Goal: Obtain resource: Download file/media

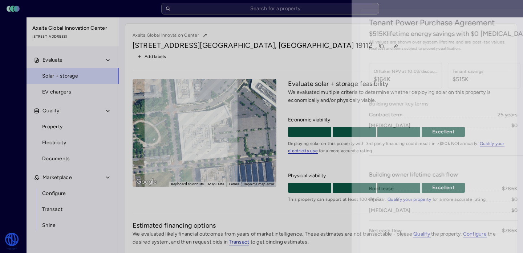
click at [19, 85] on div at bounding box center [261, 126] width 523 height 253
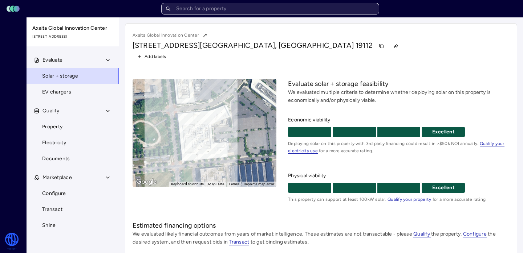
click at [259, 11] on input "text" at bounding box center [270, 9] width 218 height 12
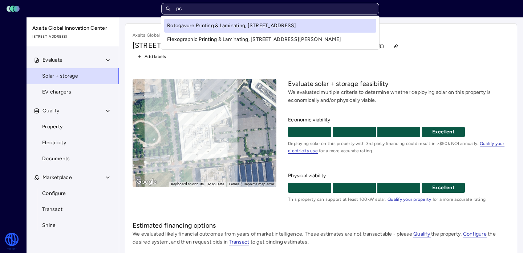
type input "p"
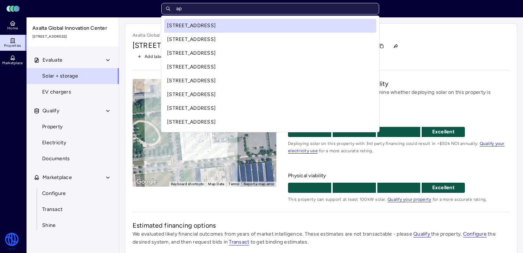
type input "apc"
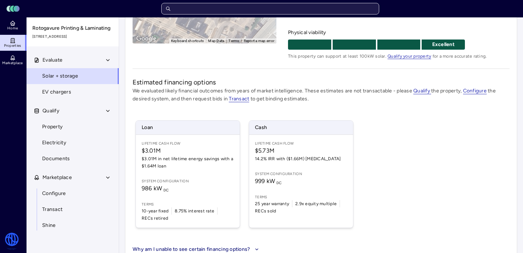
scroll to position [157, 0]
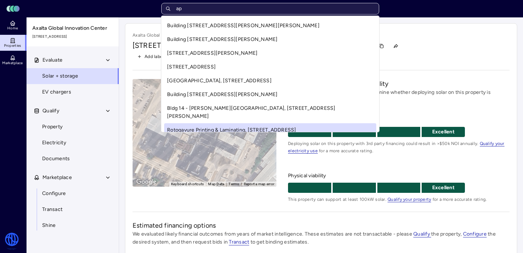
type input "apc"
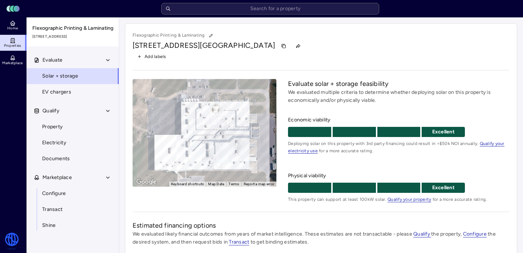
click at [242, 16] on header "Toggle Sidebar Lumen Energy Logo" at bounding box center [261, 8] width 523 height 17
click at [235, 15] on header "Toggle Sidebar Lumen Energy Logo" at bounding box center [261, 8] width 523 height 17
click at [234, 9] on input "text" at bounding box center [270, 9] width 218 height 12
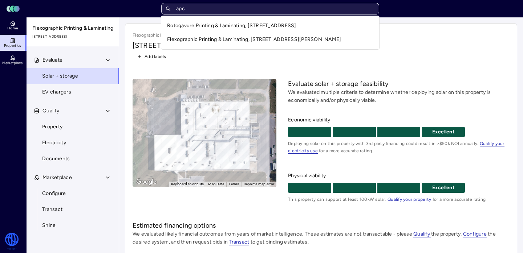
type input "apc"
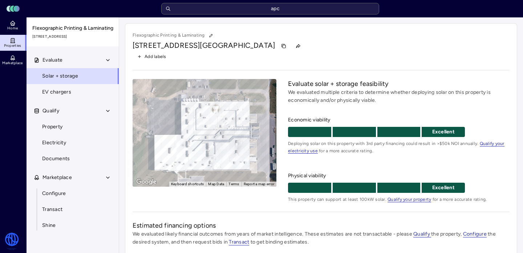
click at [290, 86] on div "Toggle Sidebar Lumen Energy Logo apc Home Properties Marketplace Watershed [PER…" at bounding box center [261, 220] width 523 height 441
click at [13, 43] on icon at bounding box center [13, 43] width 4 height 0
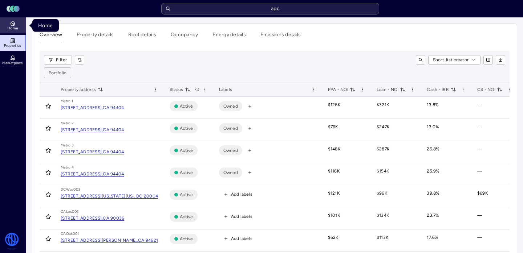
click at [11, 31] on link "Home" at bounding box center [13, 25] width 26 height 16
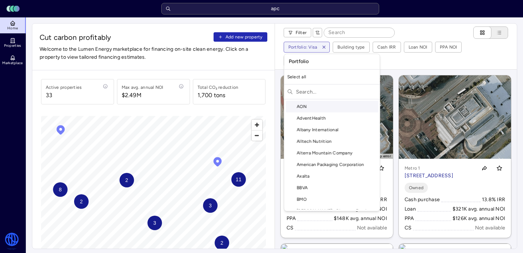
click at [307, 91] on input "text" at bounding box center [336, 92] width 81 height 12
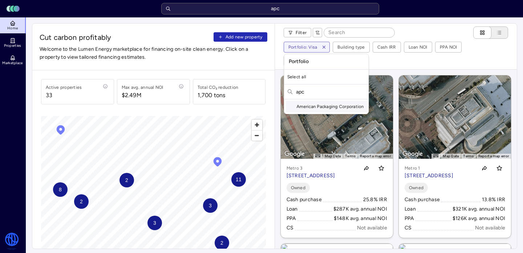
type input "apc"
click at [314, 106] on div "American Packaging Corporation" at bounding box center [326, 107] width 81 height 12
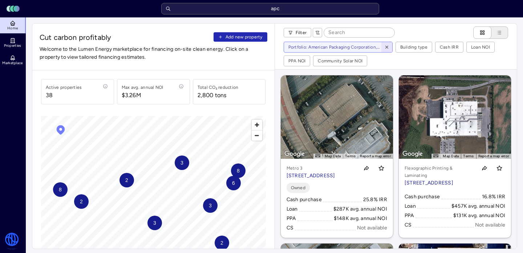
click at [386, 48] on icon "button" at bounding box center [386, 47] width 5 height 5
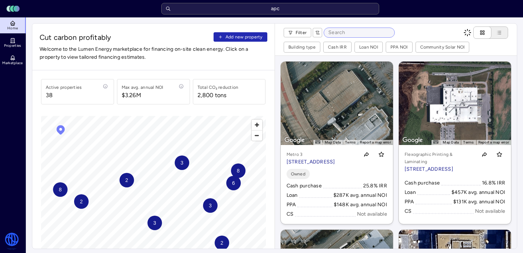
click at [341, 33] on input at bounding box center [359, 32] width 70 height 9
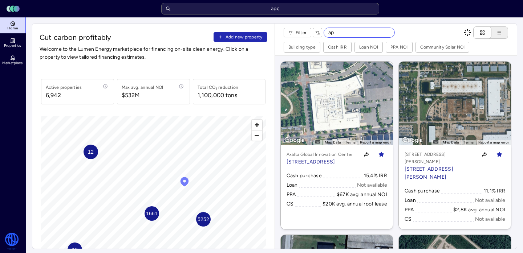
type input "a"
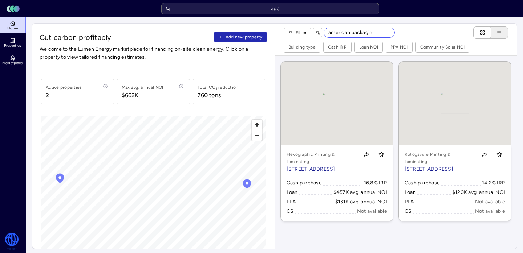
type input "american packaging"
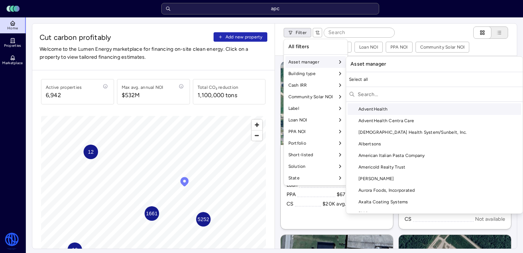
click at [392, 98] on input "text" at bounding box center [438, 95] width 162 height 12
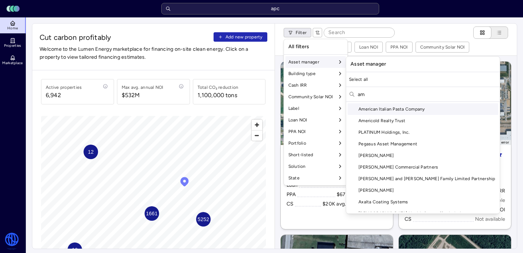
type input "a"
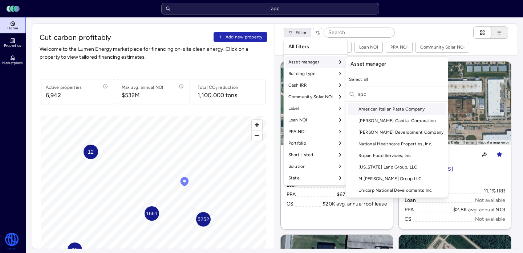
type input "apc"
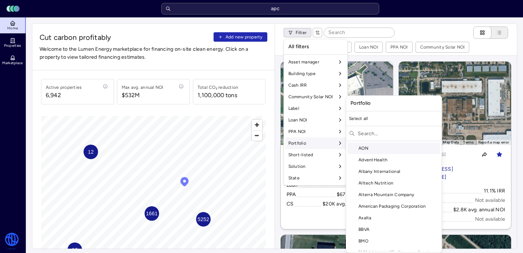
click at [316, 142] on div "Portfolio" at bounding box center [315, 144] width 61 height 12
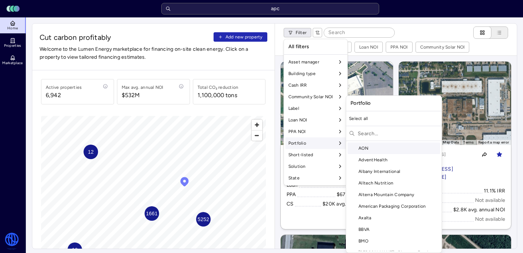
click at [390, 134] on input "text" at bounding box center [397, 134] width 81 height 12
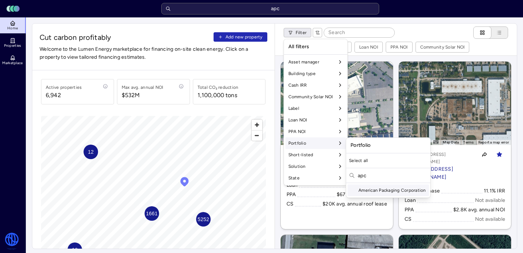
type input "apc"
click at [367, 192] on div "American Packaging Corporation" at bounding box center [387, 191] width 81 height 12
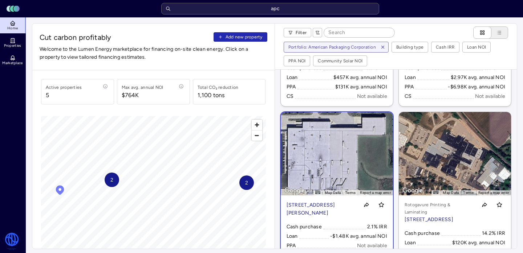
scroll to position [129, 0]
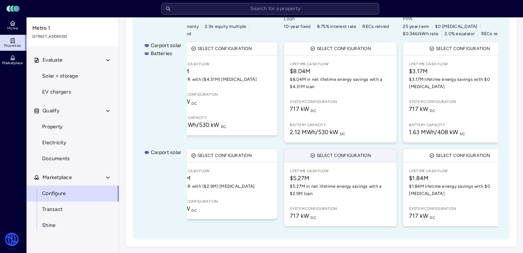
scroll to position [151, 0]
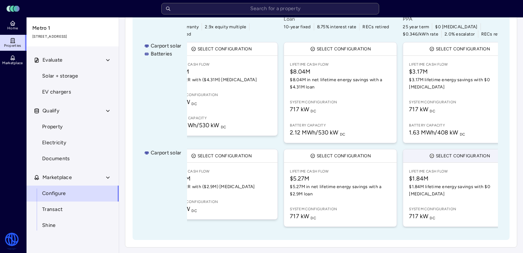
click at [424, 152] on button "Select configuration" at bounding box center [459, 156] width 113 height 13
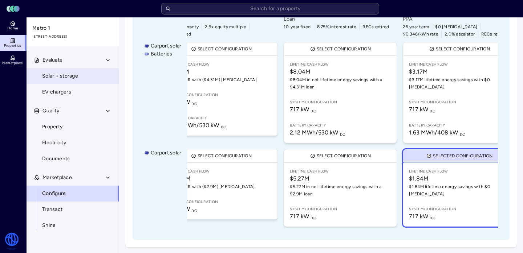
click at [68, 76] on span "Solar + storage" at bounding box center [60, 76] width 36 height 8
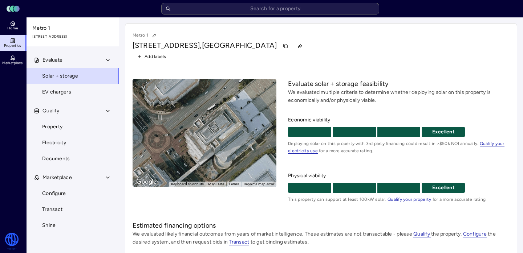
scroll to position [180, 0]
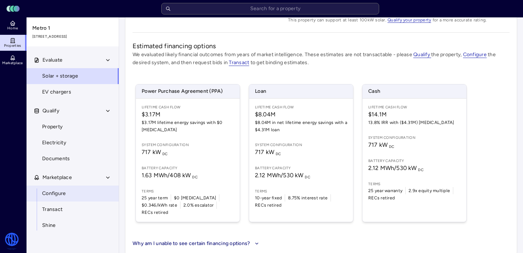
click at [75, 192] on link "Configure" at bounding box center [72, 194] width 93 height 16
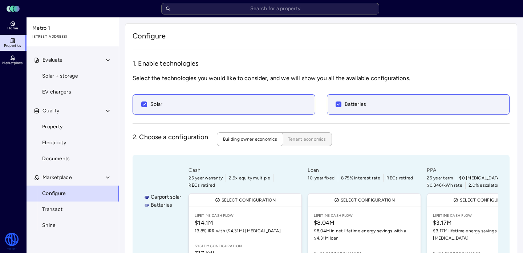
click at [310, 137] on span "Tenant economics" at bounding box center [307, 139] width 38 height 7
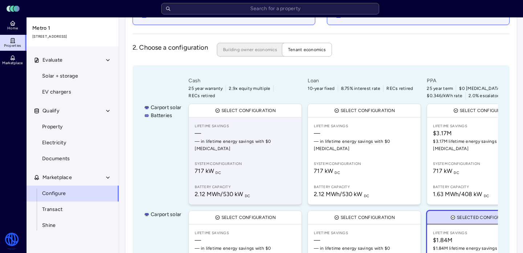
scroll to position [41, 0]
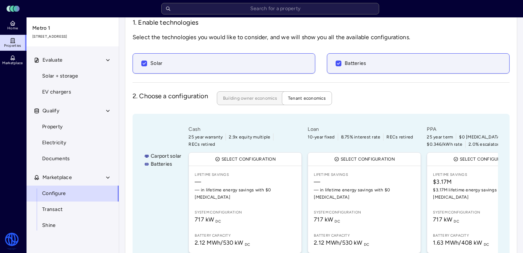
click at [245, 98] on span "Building owner economics" at bounding box center [250, 98] width 54 height 7
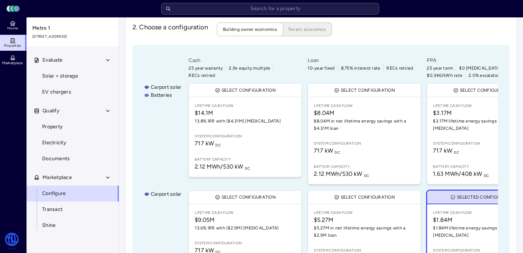
scroll to position [111, 0]
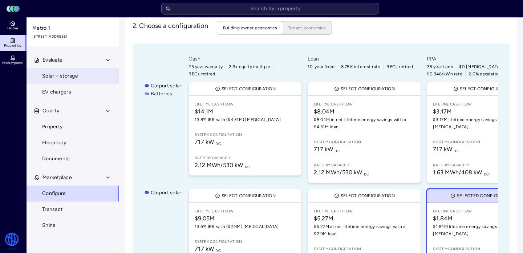
click at [75, 82] on link "Solar + storage" at bounding box center [72, 76] width 93 height 16
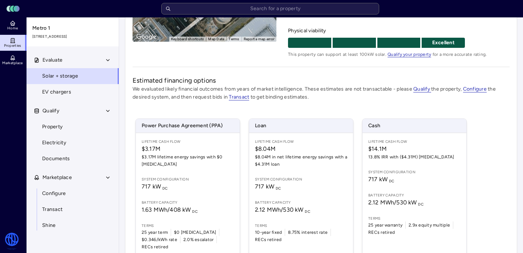
scroll to position [181, 0]
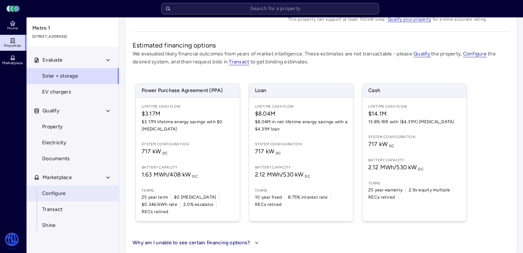
click at [62, 197] on span "Configure" at bounding box center [54, 194] width 24 height 8
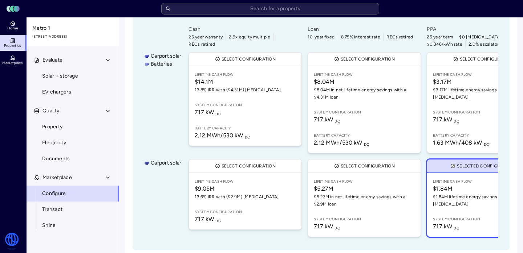
scroll to position [152, 0]
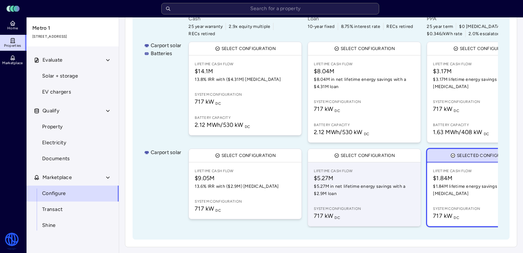
click at [357, 178] on span "$5.27M" at bounding box center [364, 178] width 101 height 9
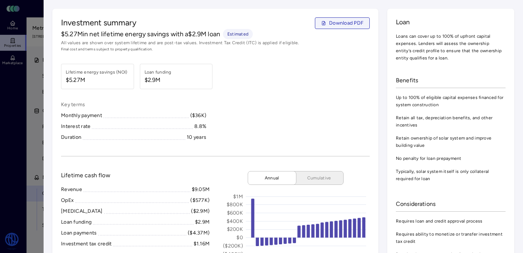
click at [361, 23] on span "Download PDF" at bounding box center [346, 23] width 34 height 8
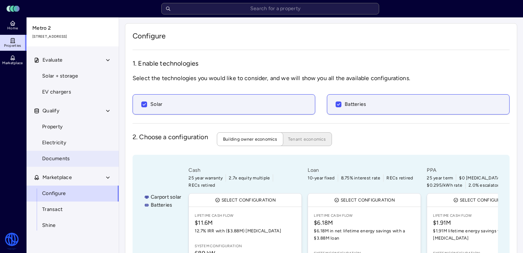
click at [53, 154] on link "Documents" at bounding box center [72, 159] width 93 height 16
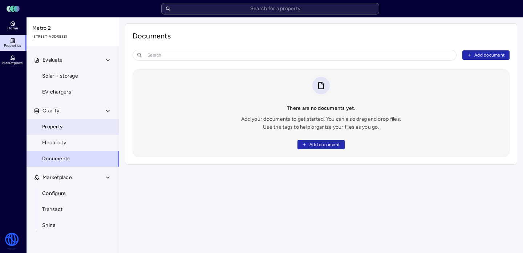
click at [59, 127] on span "Property" at bounding box center [52, 127] width 20 height 8
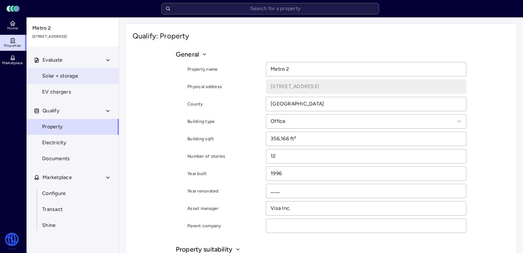
click at [60, 74] on span "Solar + storage" at bounding box center [60, 76] width 36 height 8
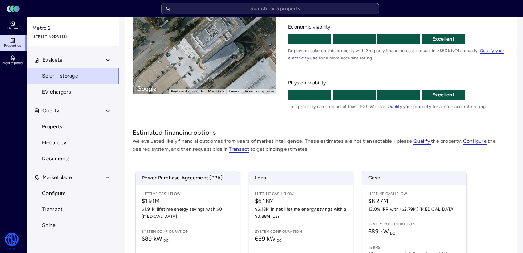
scroll to position [181, 0]
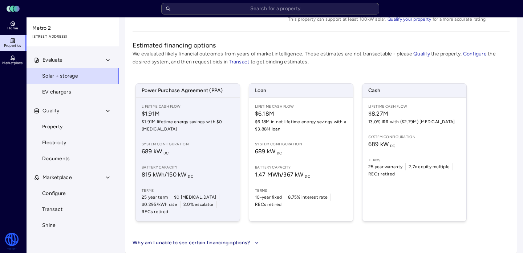
click at [169, 90] on span "Power Purchase Agreement (PPA)" at bounding box center [188, 91] width 104 height 14
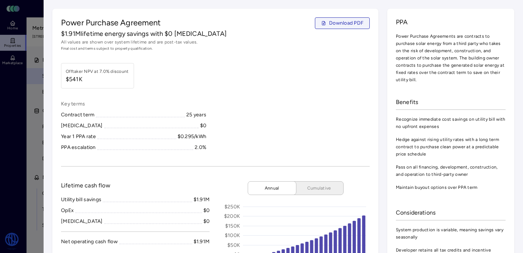
click at [341, 19] on button "Download PDF" at bounding box center [342, 23] width 55 height 12
